Goal: Find specific page/section: Find specific page/section

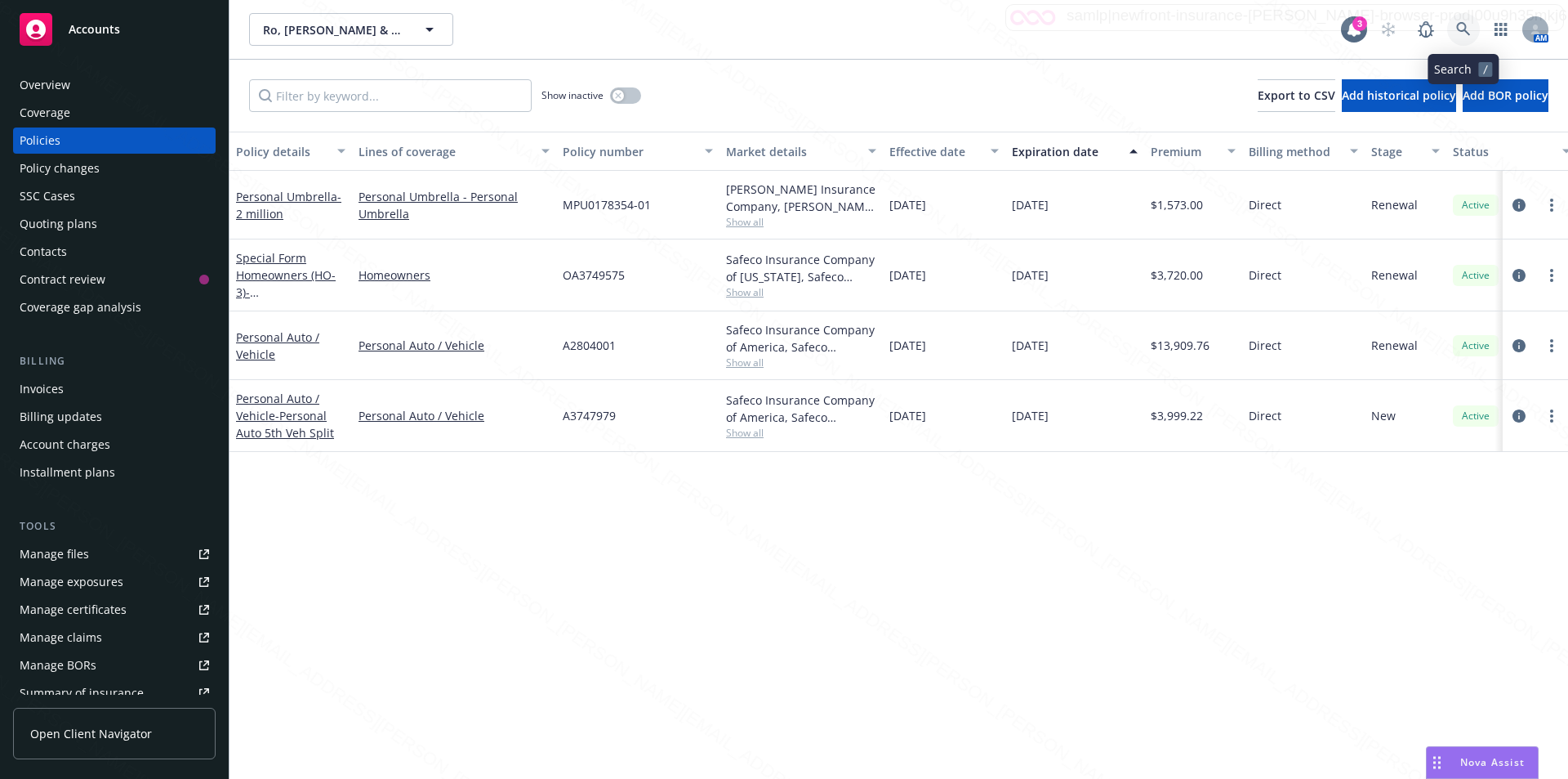
click at [1461, 25] on icon at bounding box center [1463, 30] width 14 height 14
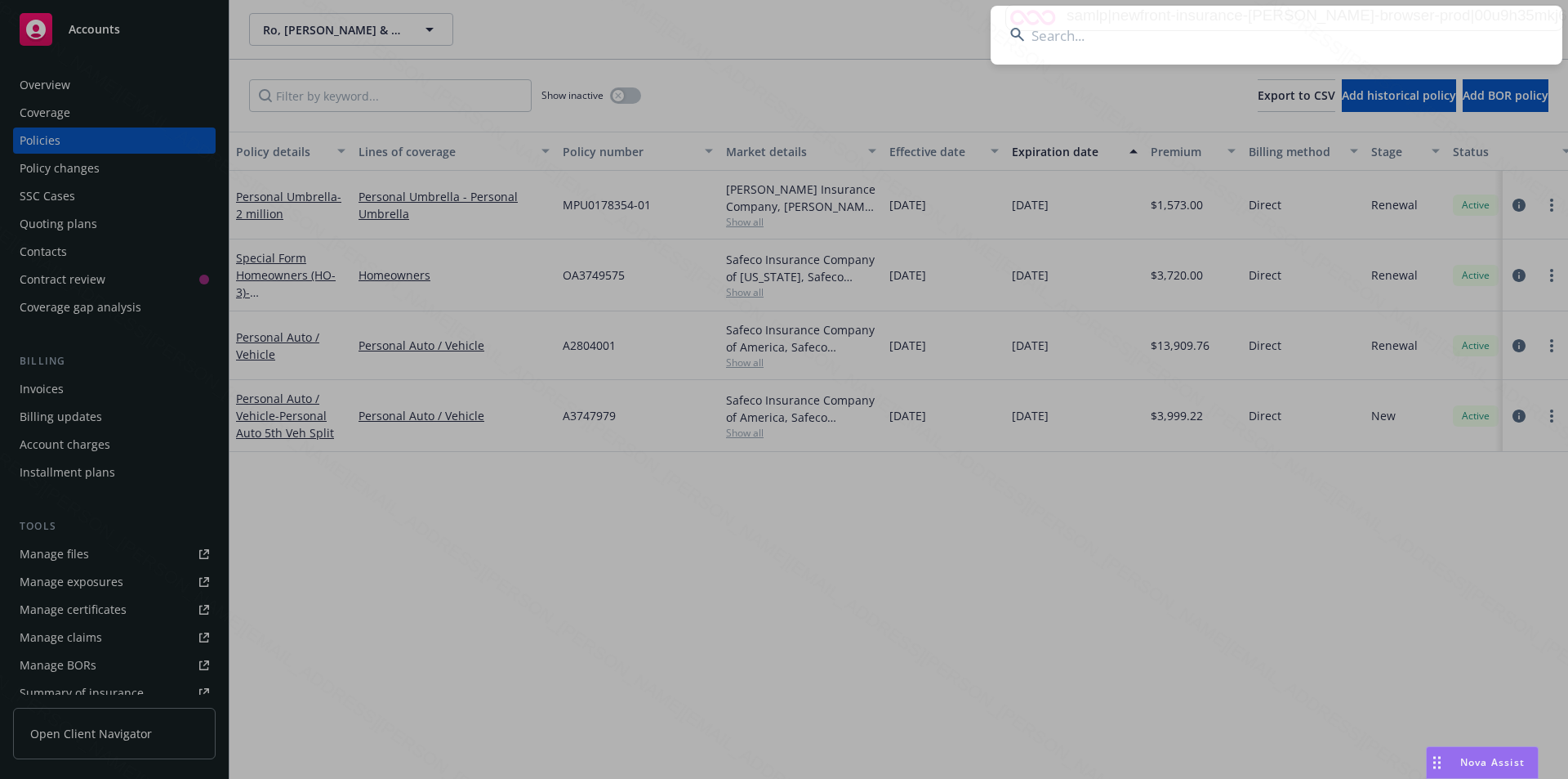
click at [1194, 40] on input at bounding box center [1277, 34] width 572 height 58
type input "[PERSON_NAME]"
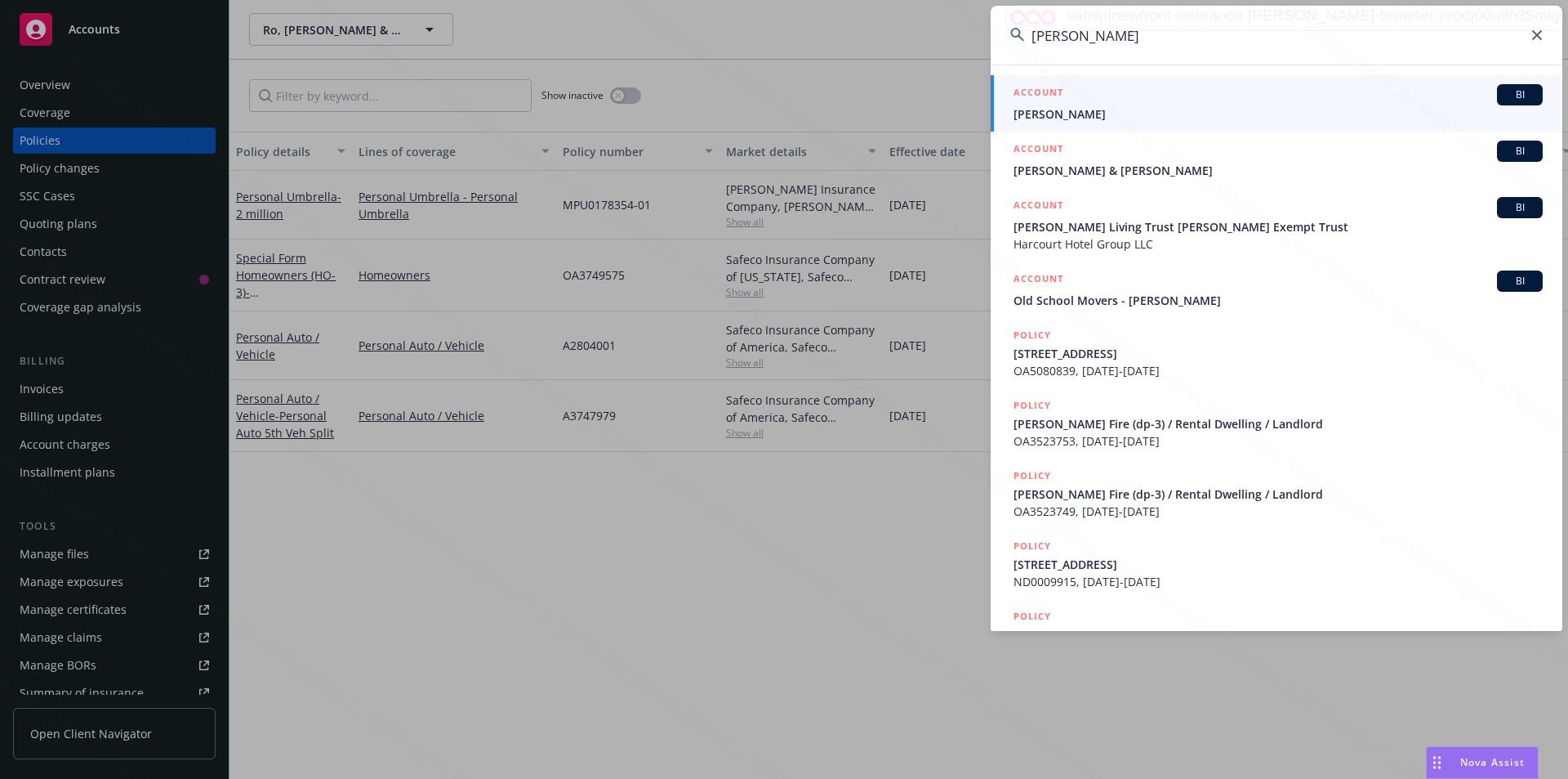
click at [1156, 119] on span "[PERSON_NAME]" at bounding box center [1278, 113] width 530 height 17
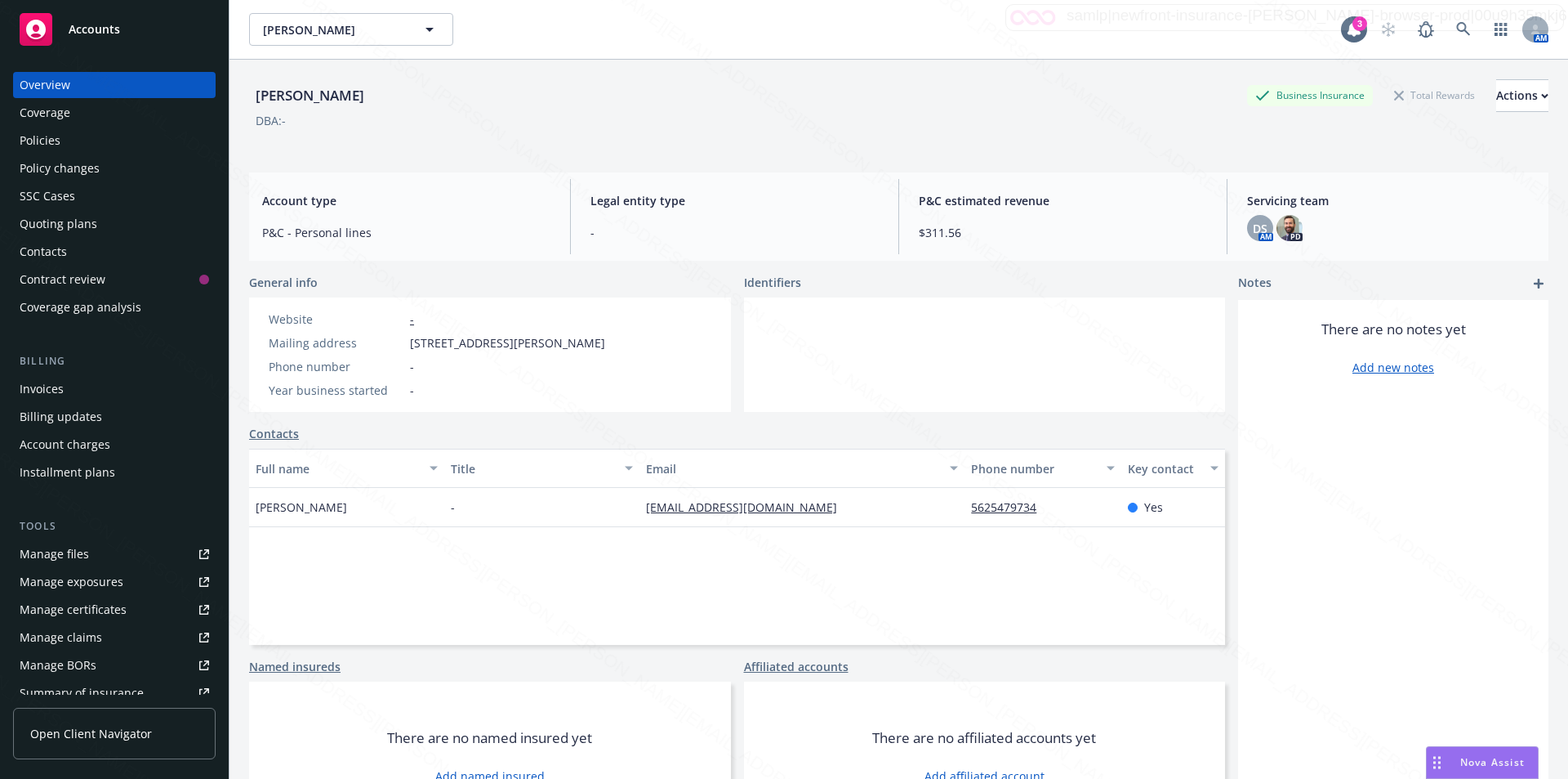
click at [24, 141] on div "Policies" at bounding box center [40, 140] width 40 height 26
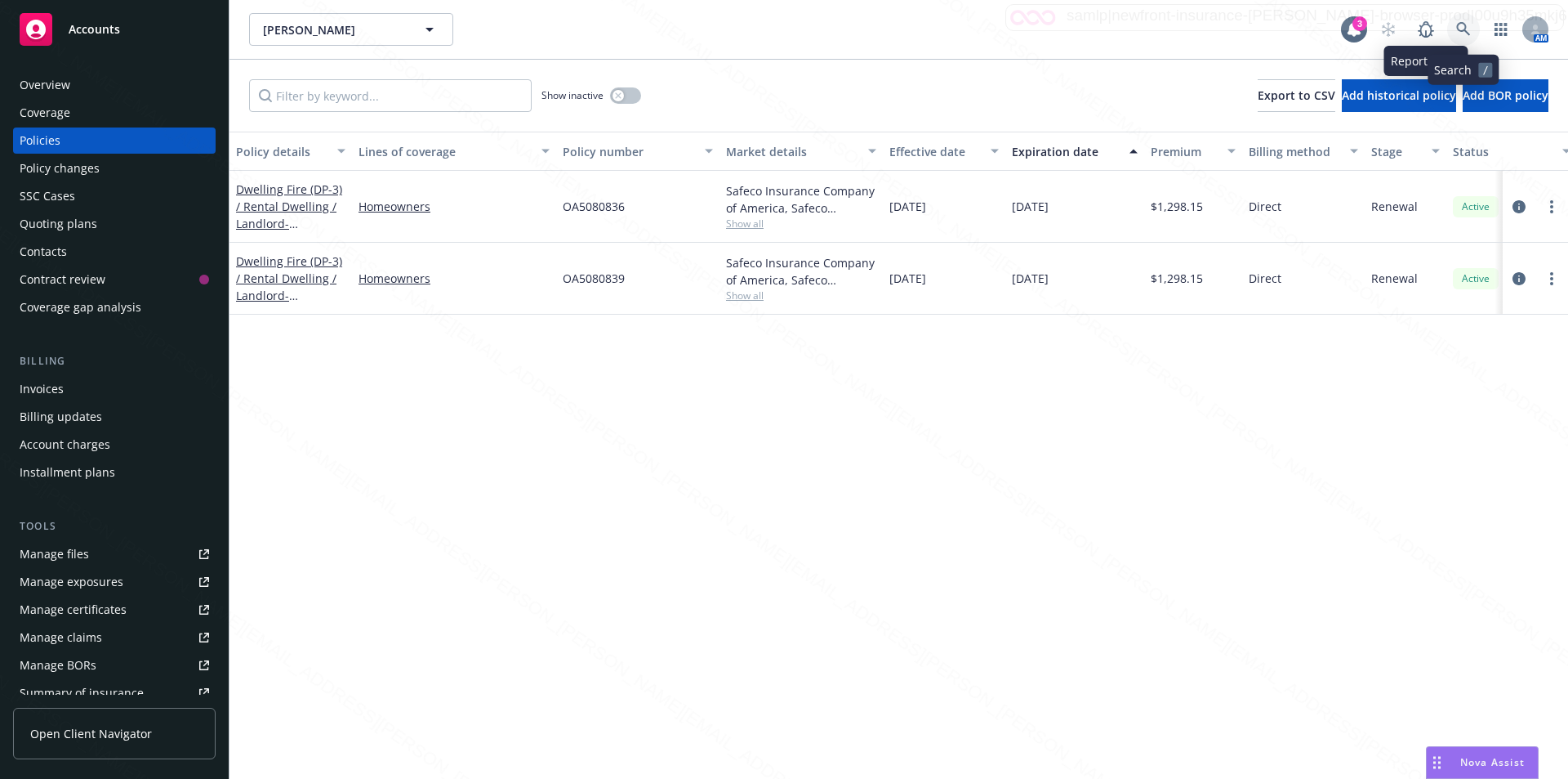
click at [1466, 27] on icon at bounding box center [1462, 29] width 13 height 13
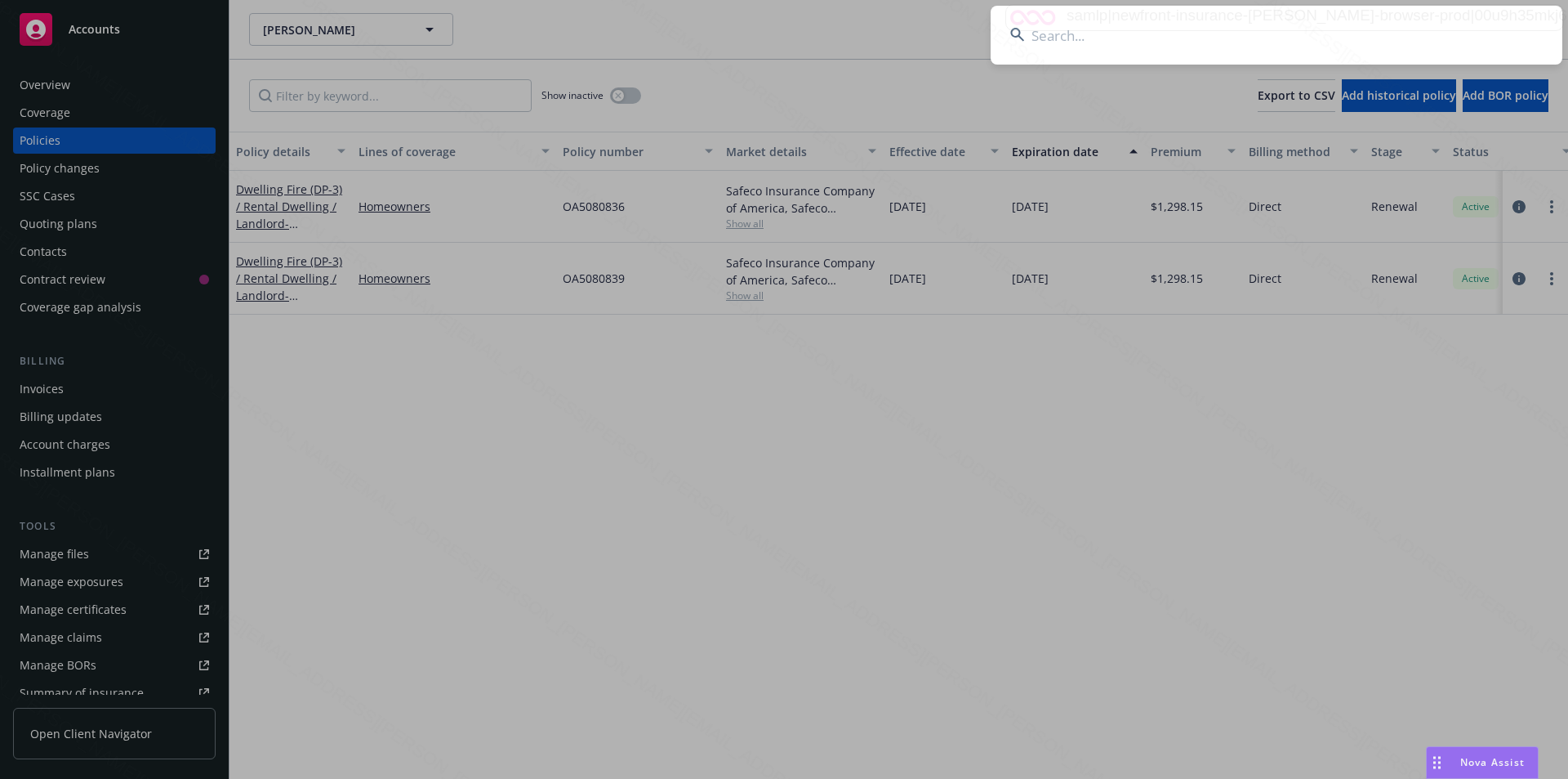
type input "[PERSON_NAME]"
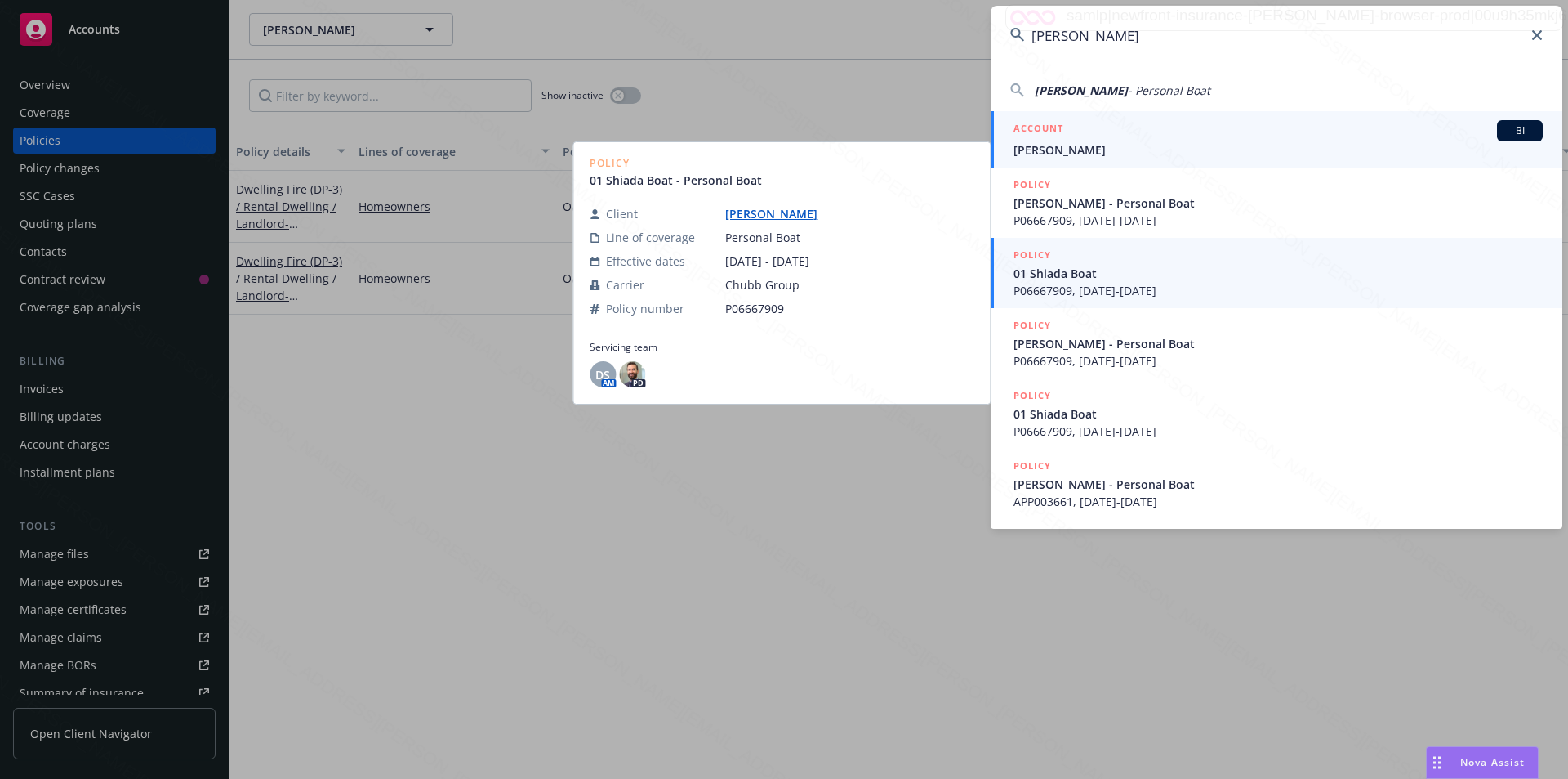
click at [1063, 148] on span "[PERSON_NAME]" at bounding box center [1278, 149] width 530 height 17
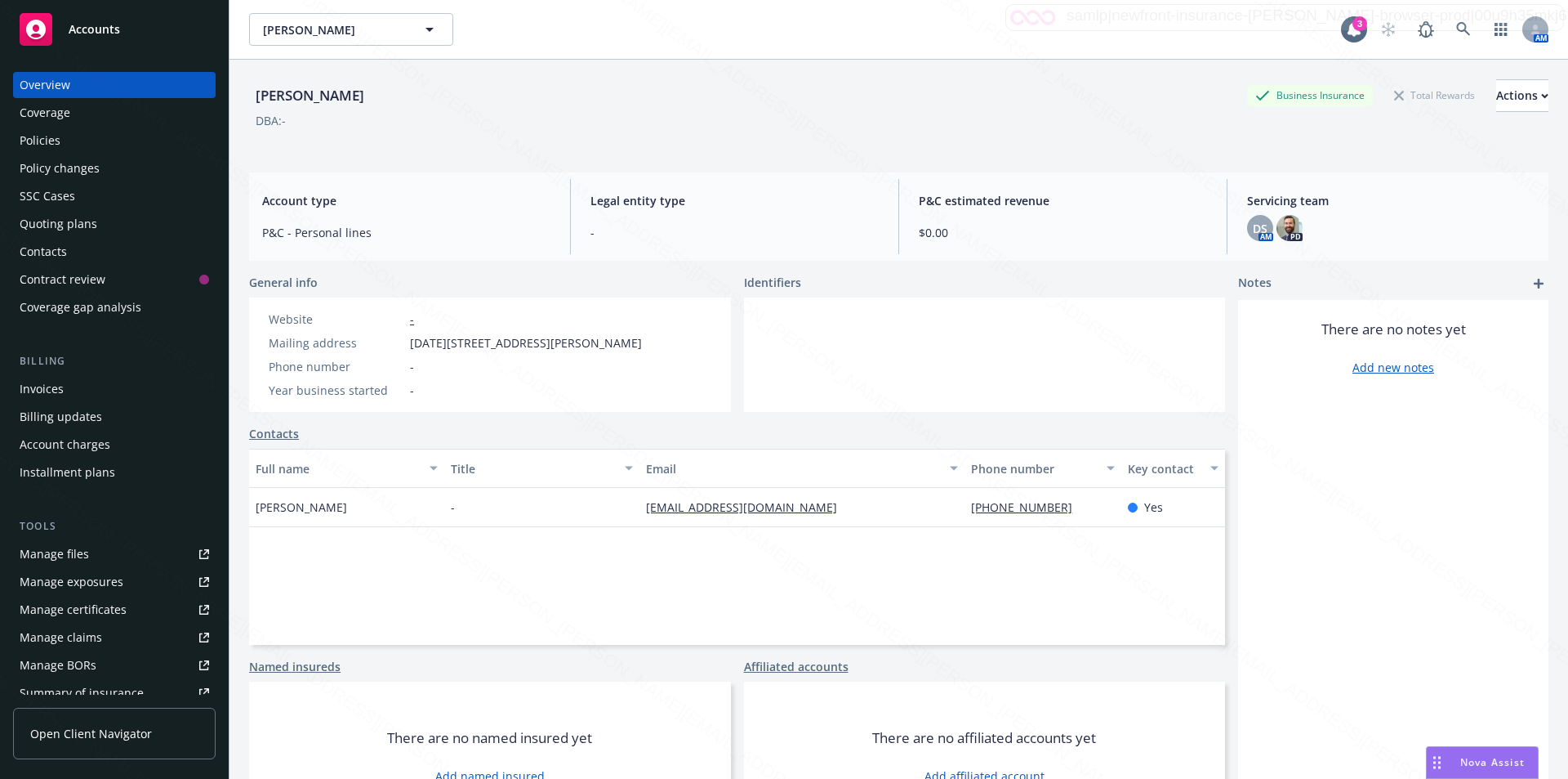
click at [37, 140] on div "Policies" at bounding box center [40, 140] width 40 height 26
